Goal: Navigation & Orientation: Find specific page/section

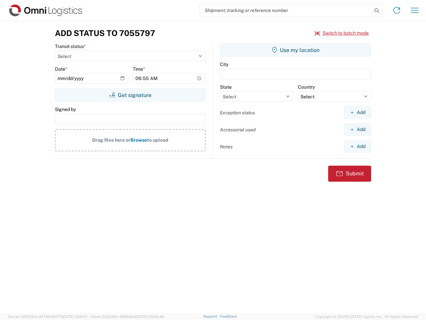
click at [286, 10] on input "search" at bounding box center [286, 10] width 172 height 13
click at [377, 11] on icon at bounding box center [376, 10] width 9 height 9
click at [397, 10] on icon at bounding box center [397, 10] width 11 height 11
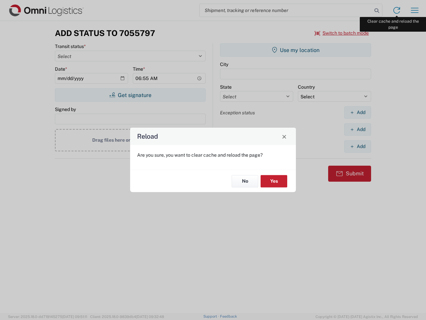
click at [415, 10] on div "Reload Are you sure, you want to clear cache and reload the page? No Yes" at bounding box center [213, 160] width 426 height 320
click at [342, 33] on div "Reload Are you sure, you want to clear cache and reload the page? No Yes" at bounding box center [213, 160] width 426 height 320
click at [130, 95] on div "Reload Are you sure, you want to clear cache and reload the page? No Yes" at bounding box center [213, 160] width 426 height 320
click at [296, 50] on div "Reload Are you sure, you want to clear cache and reload the page? No Yes" at bounding box center [213, 160] width 426 height 320
click at [358, 112] on div "Reload Are you sure, you want to clear cache and reload the page? No Yes" at bounding box center [213, 160] width 426 height 320
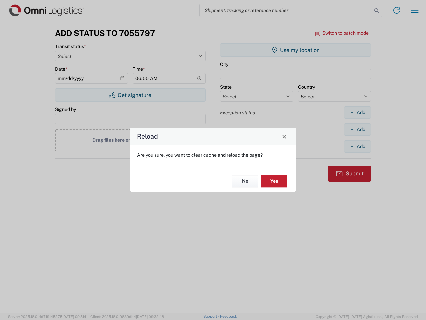
click at [358, 129] on div "Reload Are you sure, you want to clear cache and reload the page? No Yes" at bounding box center [213, 160] width 426 height 320
click at [358, 146] on div "Reload Are you sure, you want to clear cache and reload the page? No Yes" at bounding box center [213, 160] width 426 height 320
